Goal: Transaction & Acquisition: Purchase product/service

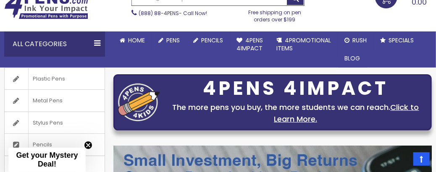
scroll to position [67, 0]
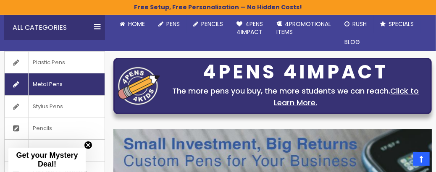
click at [66, 83] on span "Metal Pens" at bounding box center [47, 85] width 39 height 22
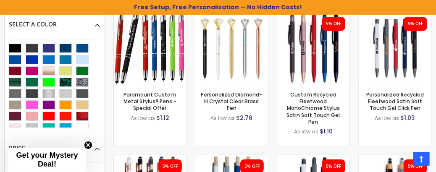
scroll to position [269, 0]
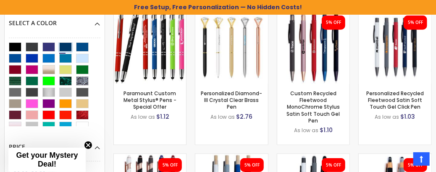
click at [67, 44] on div "Navy Blue" at bounding box center [65, 46] width 13 height 9
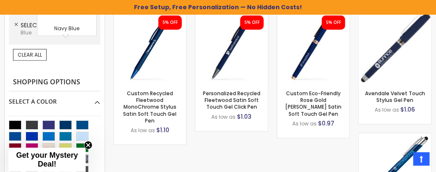
click at [50, 121] on div "Royal Blue" at bounding box center [48, 125] width 13 height 9
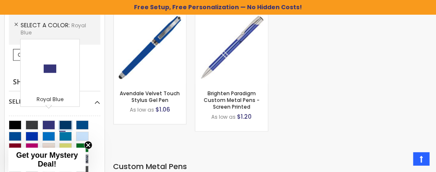
click at [68, 121] on div "Navy Blue" at bounding box center [65, 125] width 13 height 9
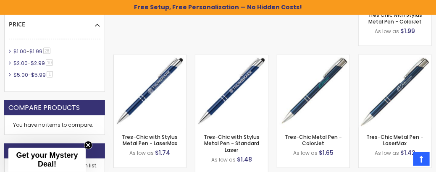
scroll to position [471, 0]
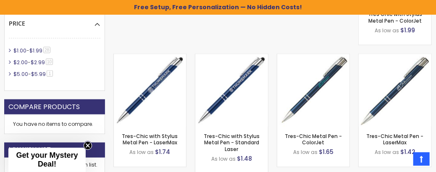
click at [88, 146] on icon "Close teaser" at bounding box center [87, 145] width 3 height 3
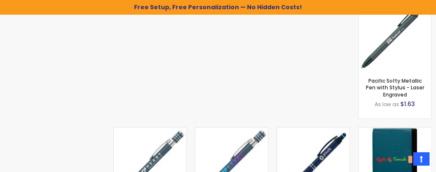
scroll to position [1623, 0]
